Goal: Task Accomplishment & Management: Manage account settings

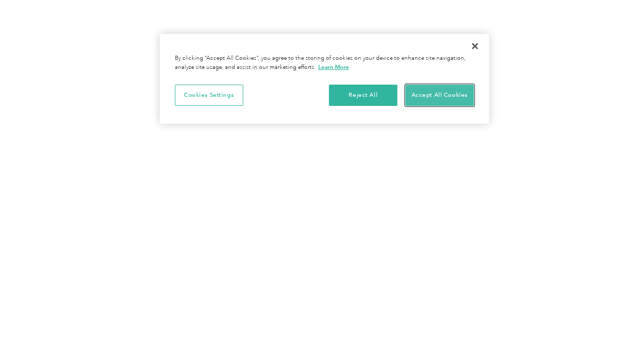
click at [421, 94] on button "Accept All Cookies" at bounding box center [440, 95] width 68 height 21
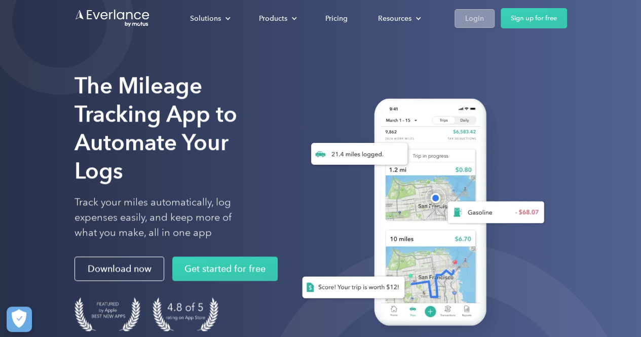
click at [463, 16] on link "Login" at bounding box center [475, 18] width 40 height 19
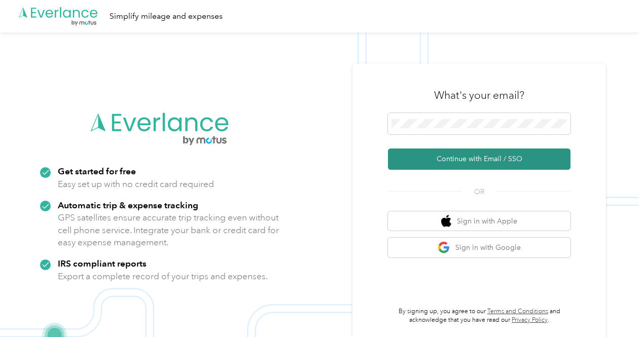
click at [463, 160] on button "Continue with Email / SSO" at bounding box center [479, 159] width 183 height 21
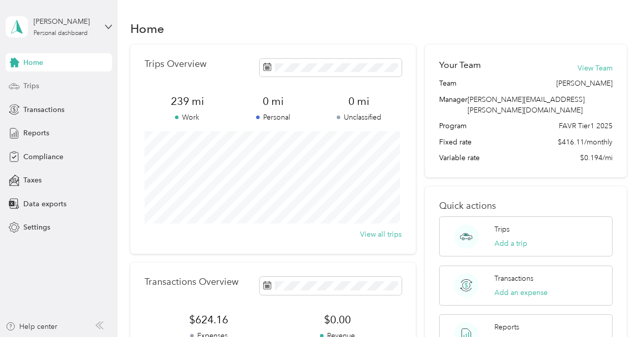
click at [44, 89] on div "Trips" at bounding box center [59, 86] width 106 height 18
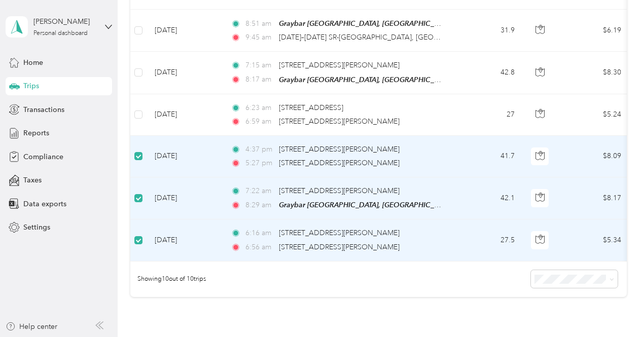
scroll to position [355, 0]
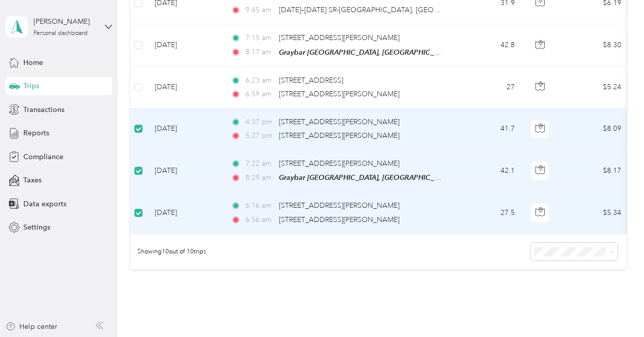
click at [262, 209] on div "6:16 am [STREET_ADDRESS][PERSON_NAME] 6:56 am 342–[STREET_ADDRESS][PERSON_NAME]" at bounding box center [337, 212] width 213 height 25
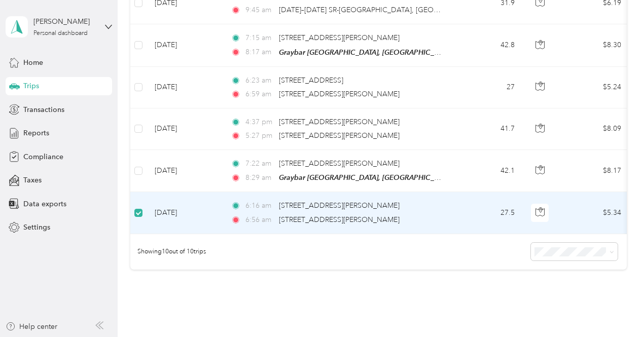
click at [270, 209] on div "6:16 am [STREET_ADDRESS][PERSON_NAME] 6:56 am 342–[STREET_ADDRESS][PERSON_NAME]" at bounding box center [337, 212] width 213 height 25
click at [185, 212] on td "[DATE]" at bounding box center [185, 213] width 76 height 42
click at [175, 216] on td "[DATE]" at bounding box center [185, 213] width 76 height 42
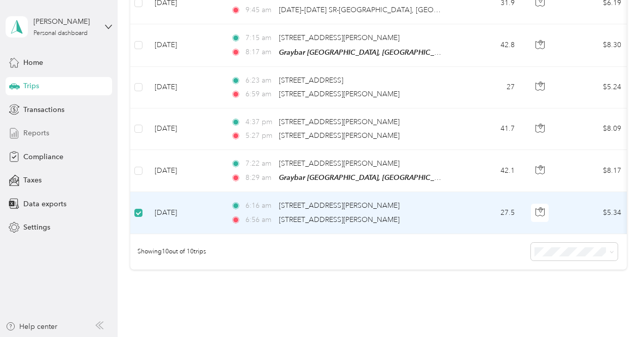
click at [35, 130] on span "Reports" at bounding box center [36, 133] width 26 height 11
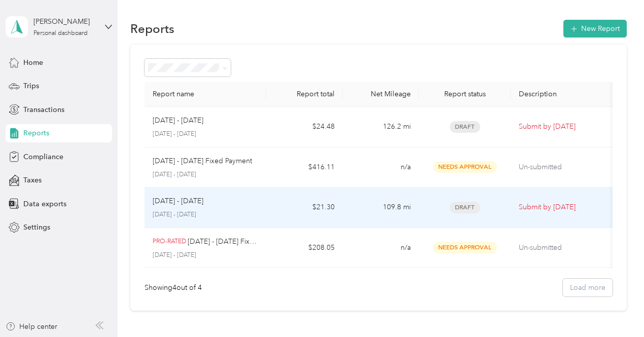
click at [194, 203] on p "[DATE] - [DATE]" at bounding box center [178, 201] width 51 height 11
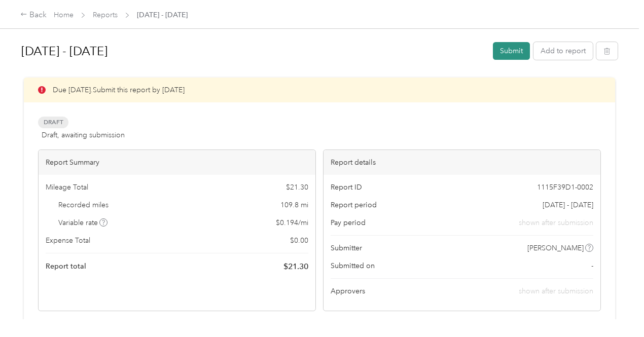
click at [509, 49] on button "Submit" at bounding box center [511, 51] width 37 height 18
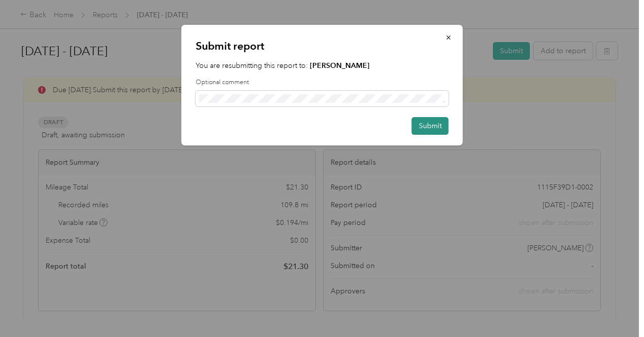
click at [432, 122] on button "Submit" at bounding box center [430, 126] width 37 height 18
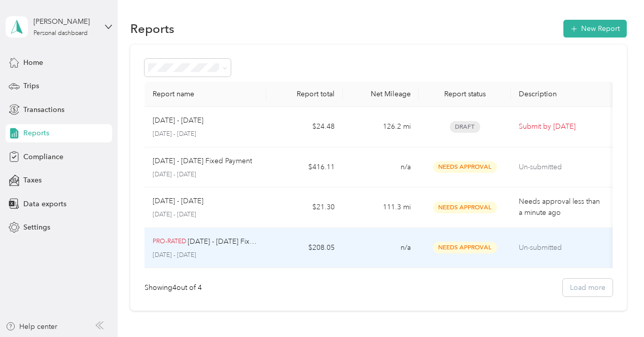
click at [209, 240] on p "[DATE] - [DATE] Fixed Payment" at bounding box center [223, 241] width 70 height 11
click at [458, 248] on span "Needs Approval" at bounding box center [465, 248] width 64 height 12
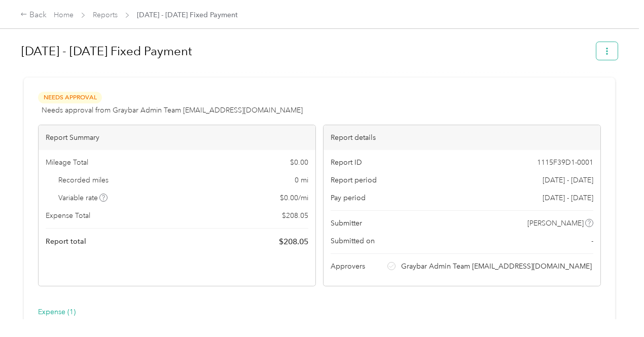
click at [603, 51] on icon "button" at bounding box center [606, 51] width 7 height 7
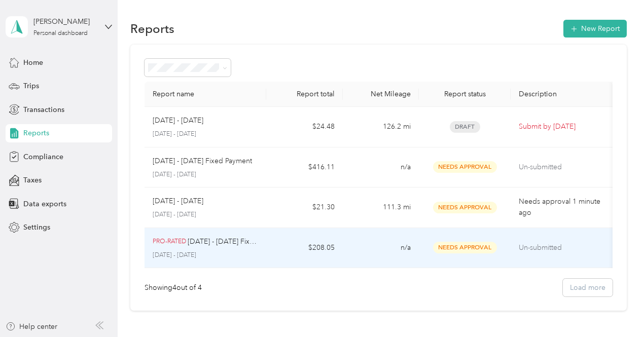
click at [224, 243] on p "[DATE] - [DATE] Fixed Payment" at bounding box center [223, 241] width 70 height 11
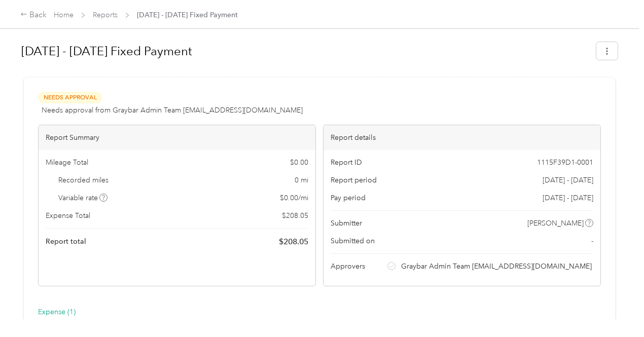
click at [90, 96] on span "Needs Approval" at bounding box center [70, 98] width 64 height 12
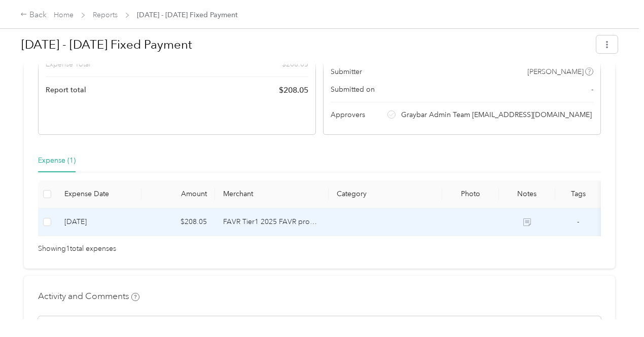
scroll to position [161, 0]
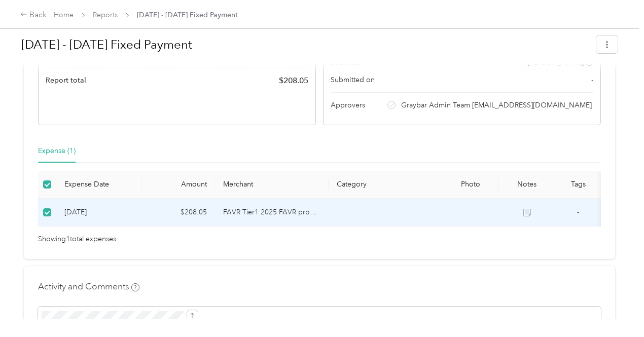
click at [54, 157] on div "Expense (1)" at bounding box center [57, 151] width 38 height 11
click at [58, 157] on div "Expense (1)" at bounding box center [57, 151] width 38 height 11
click at [57, 157] on div "Expense (1)" at bounding box center [57, 151] width 38 height 11
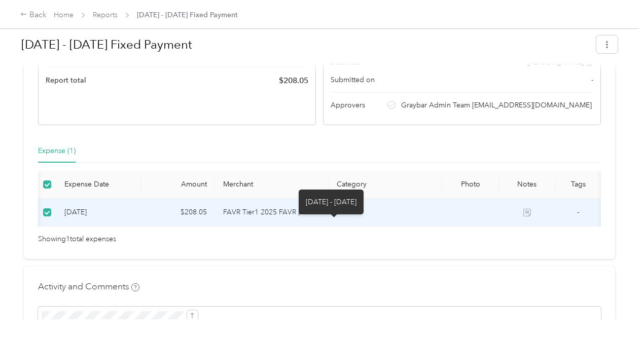
click at [523, 217] on icon at bounding box center [527, 213] width 8 height 8
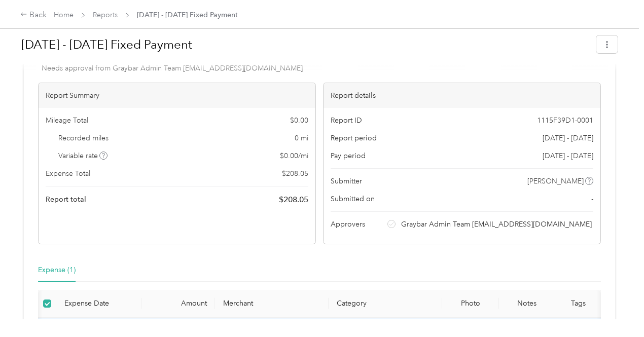
scroll to position [9, 0]
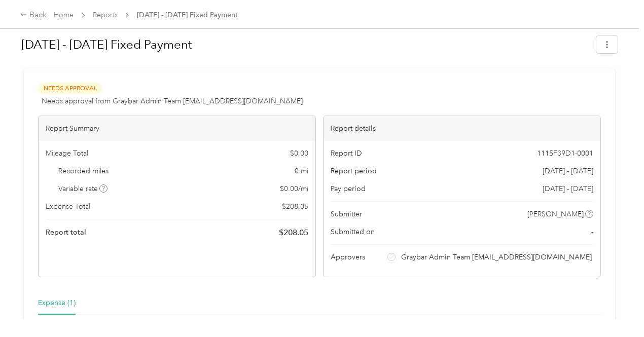
click at [401, 263] on span "Graybar Admin Team [EMAIL_ADDRESS][DOMAIN_NAME]" at bounding box center [496, 257] width 191 height 11
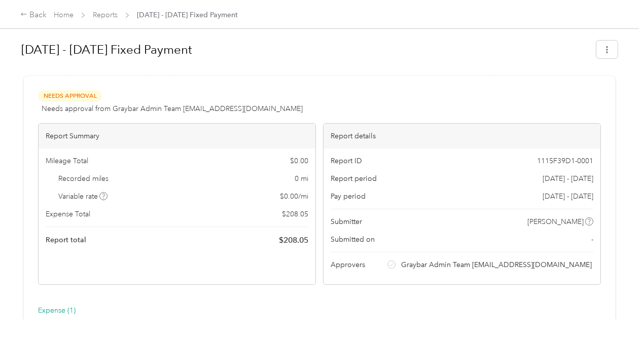
scroll to position [0, 0]
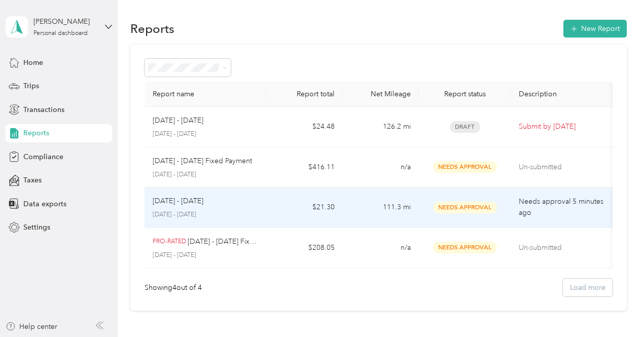
click at [202, 206] on div "[DATE] - [DATE] [DATE] - [DATE]" at bounding box center [206, 208] width 106 height 24
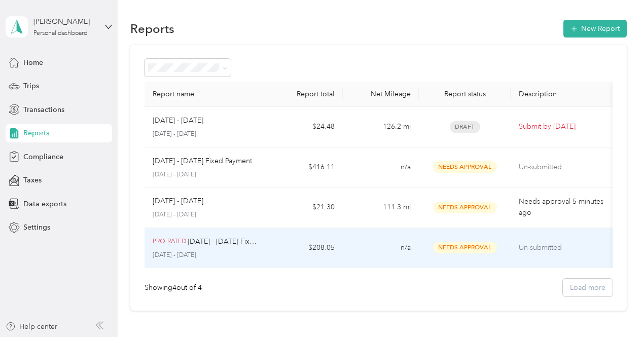
click at [235, 239] on p "[DATE] - [DATE] Fixed Payment" at bounding box center [223, 241] width 70 height 11
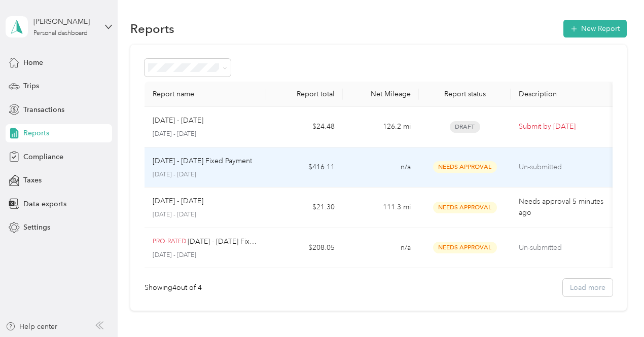
click at [169, 166] on div "[DATE] - [DATE] Fixed Payment [DATE] - [DATE]" at bounding box center [206, 168] width 106 height 24
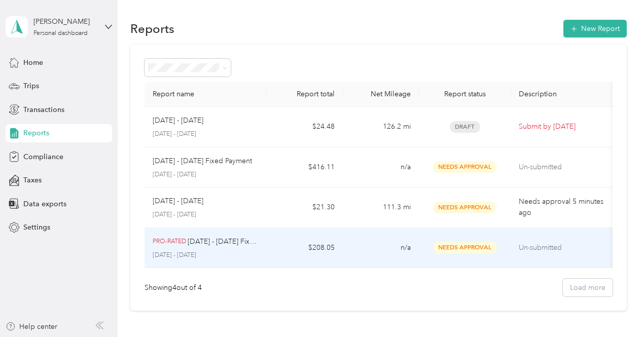
click at [211, 246] on p "[DATE] - [DATE] Fixed Payment" at bounding box center [223, 241] width 70 height 11
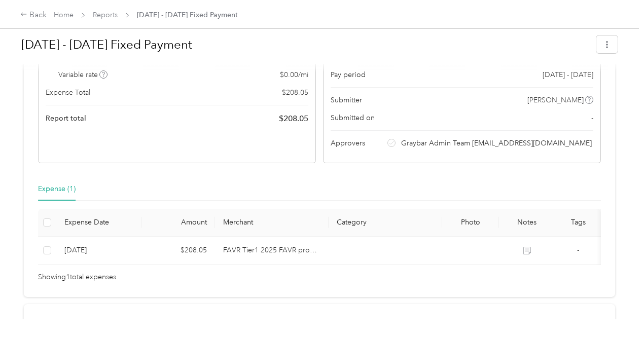
scroll to position [111, 0]
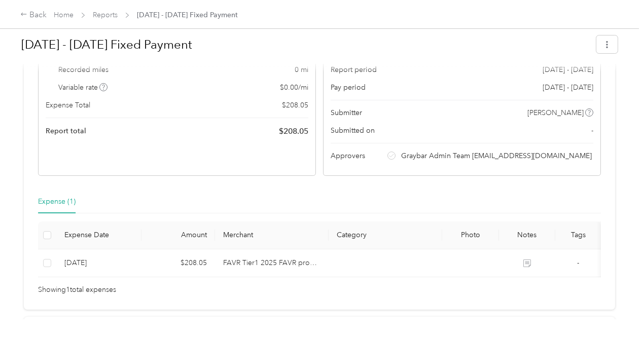
click at [389, 158] on icon at bounding box center [391, 155] width 5 height 5
click at [375, 174] on div "Report ID 1115F39D1-0001 Report period [DATE] - [DATE] Pay period [DATE] - [DAT…" at bounding box center [462, 108] width 277 height 136
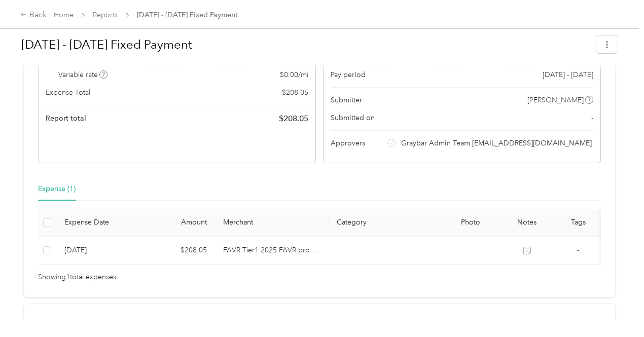
scroll to position [152, 0]
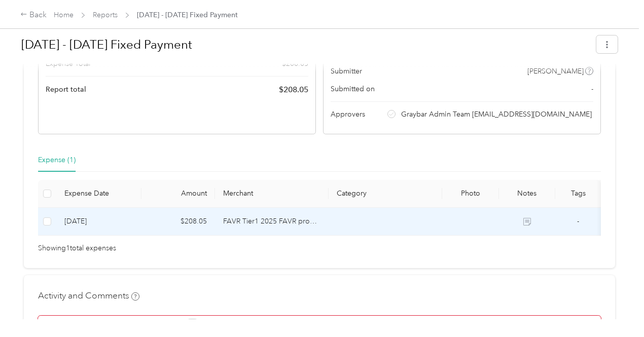
click at [50, 234] on td at bounding box center [47, 222] width 18 height 28
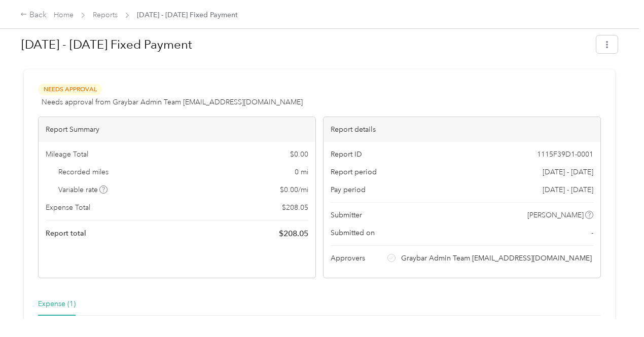
scroll to position [0, 0]
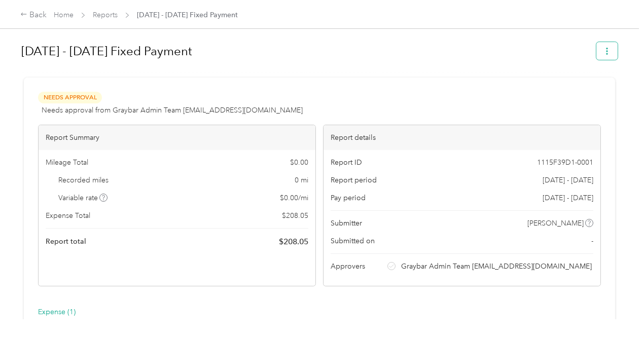
click at [603, 54] on icon "button" at bounding box center [606, 51] width 7 height 7
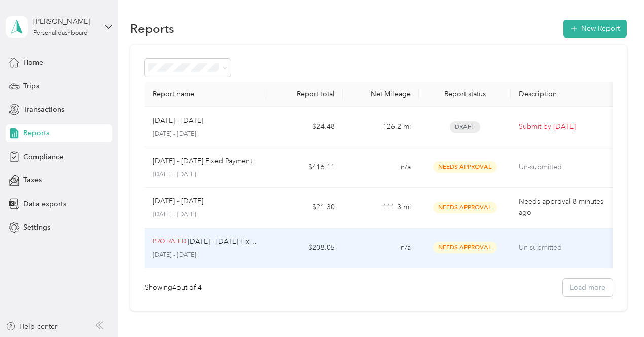
click at [187, 247] on div "PRO-RATED [DATE] - [DATE] Fixed Payment [DATE] - [DATE]" at bounding box center [206, 248] width 106 height 24
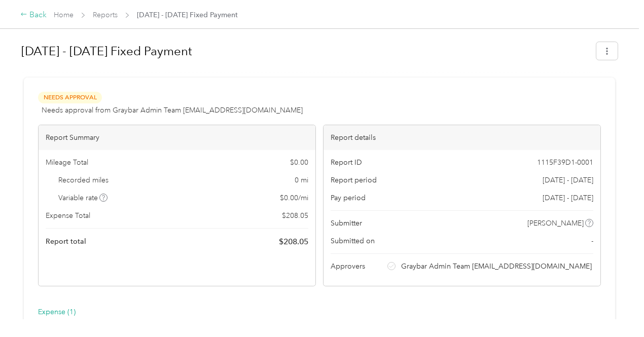
click at [38, 17] on div "Back" at bounding box center [33, 15] width 26 height 12
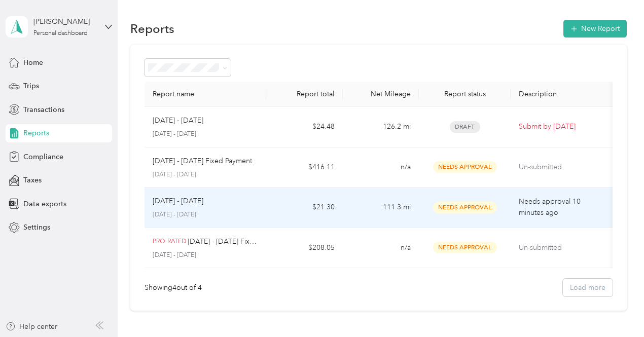
click at [168, 204] on p "[DATE] - [DATE]" at bounding box center [178, 201] width 51 height 11
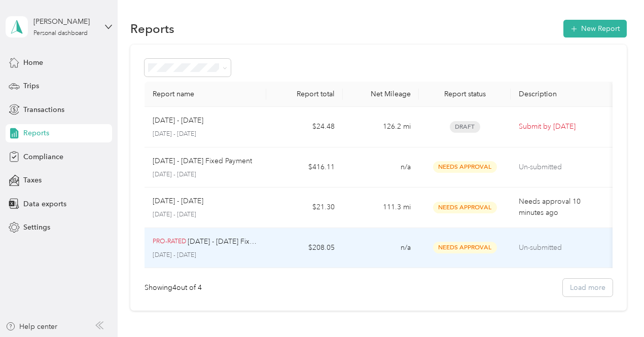
click at [190, 245] on p "[DATE] - [DATE] Fixed Payment" at bounding box center [223, 241] width 70 height 11
click at [216, 241] on p "[DATE] - [DATE] Fixed Payment" at bounding box center [223, 241] width 70 height 11
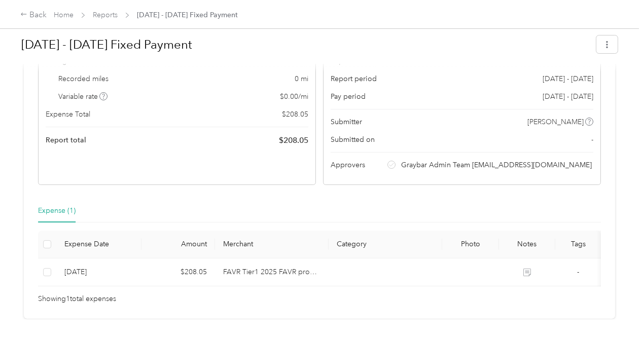
scroll to position [161, 0]
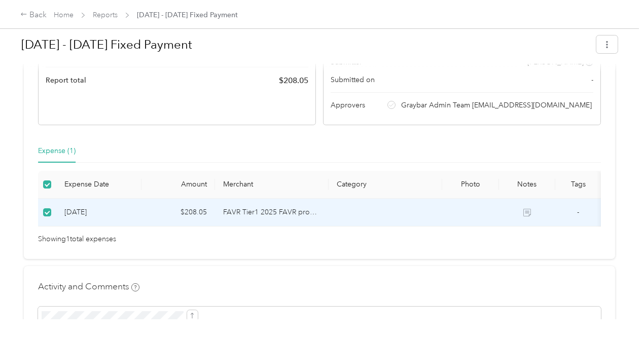
click at [62, 157] on div "Expense (1)" at bounding box center [57, 151] width 38 height 11
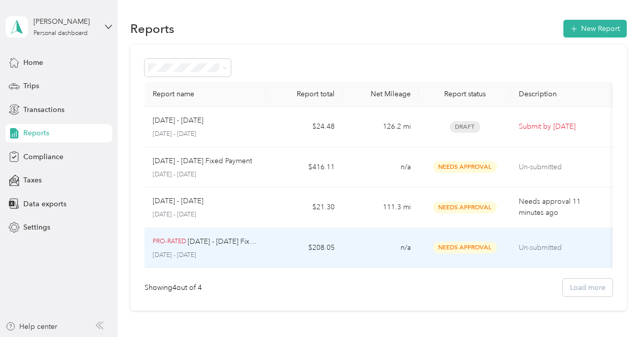
click at [542, 243] on p "Un-submitted" at bounding box center [562, 247] width 86 height 11
